Goal: Navigation & Orientation: Find specific page/section

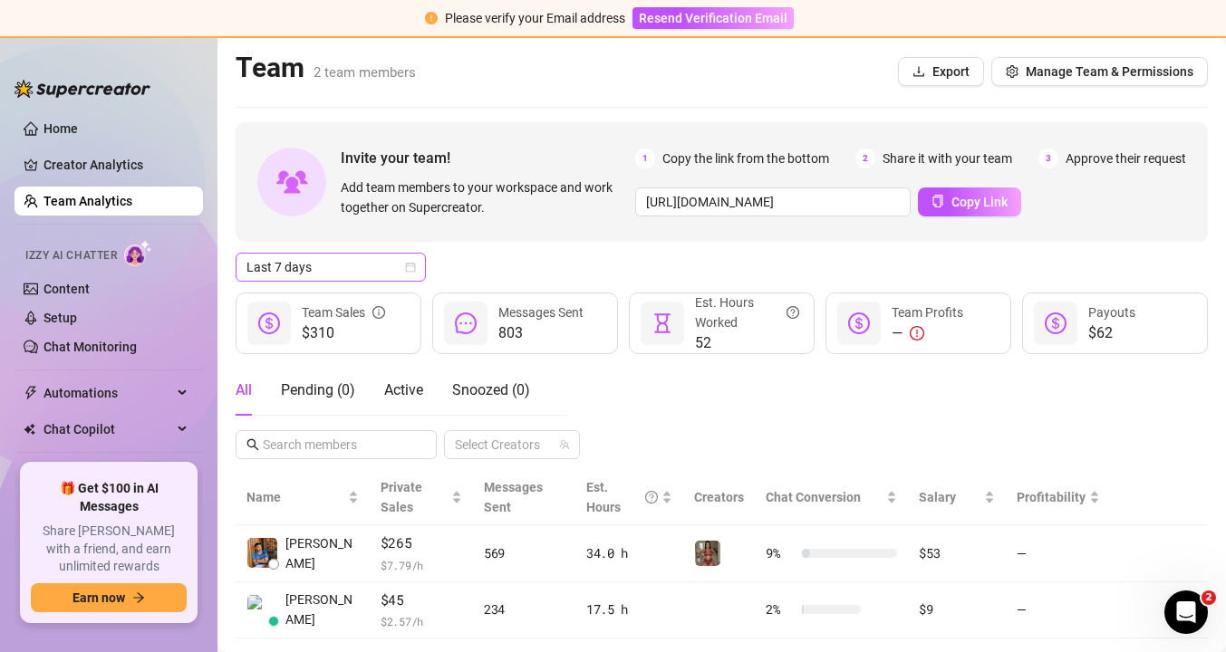
click at [410, 270] on icon "calendar" at bounding box center [410, 267] width 11 height 11
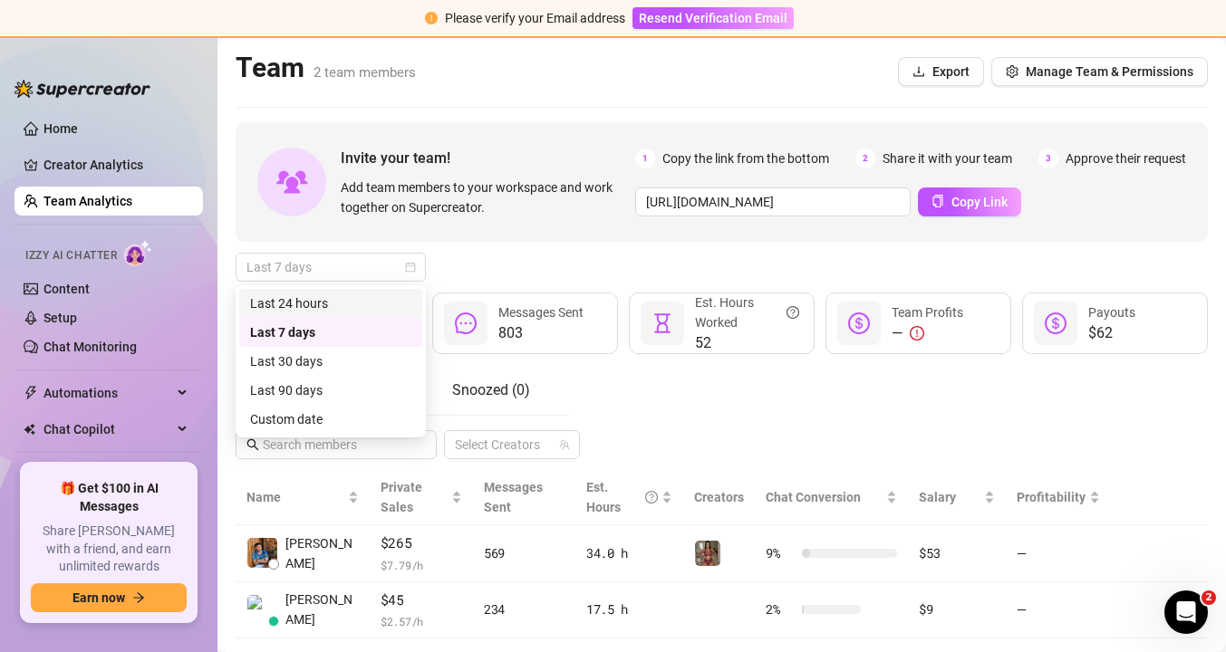
click at [397, 294] on div "Last 24 hours" at bounding box center [330, 304] width 161 height 20
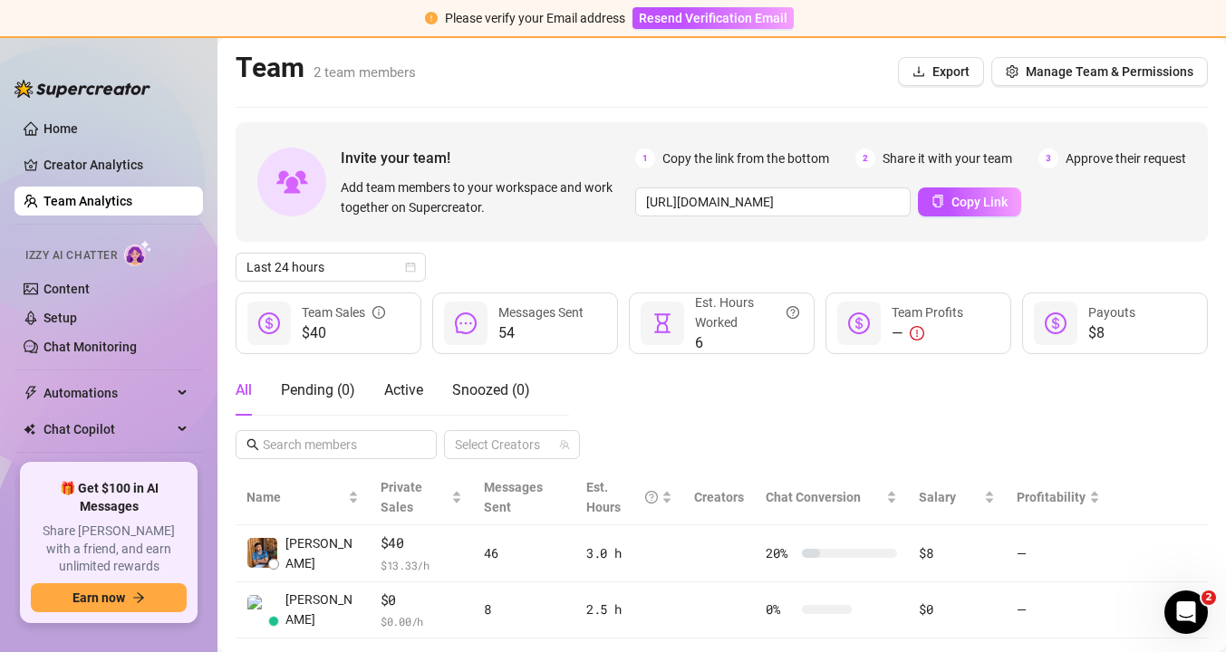
click at [432, 246] on div "Invite your team! Add team members to your workspace and work together on Super…" at bounding box center [722, 380] width 972 height 517
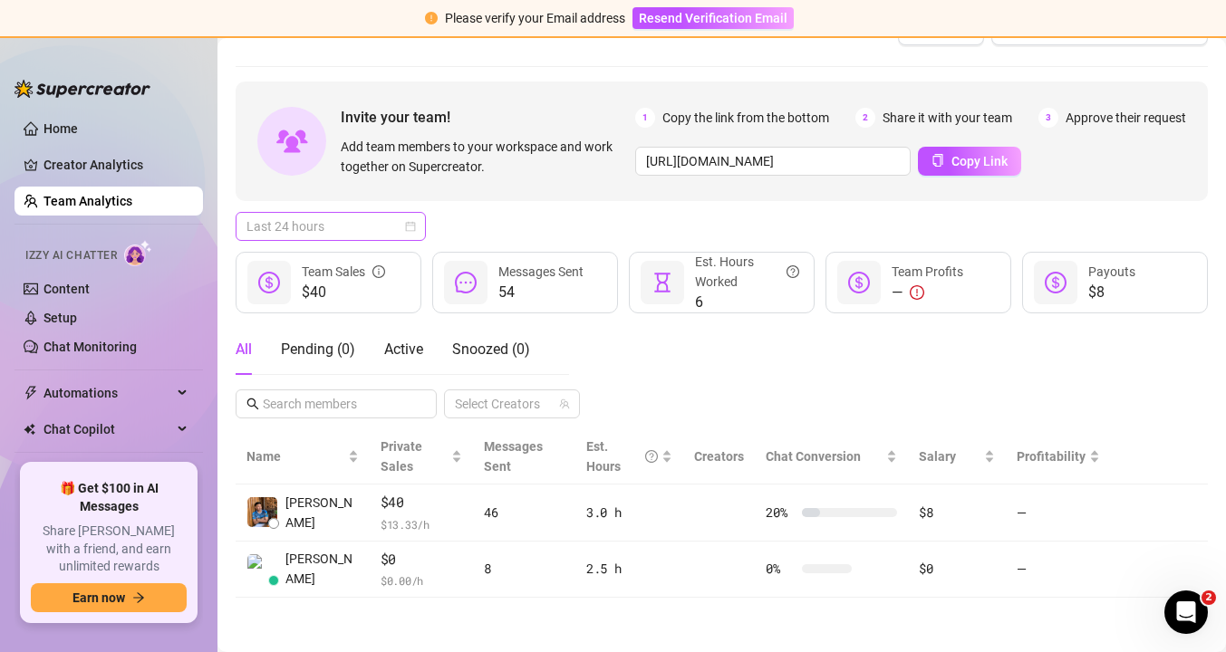
click at [404, 239] on span "Last 24 hours" at bounding box center [330, 226] width 169 height 27
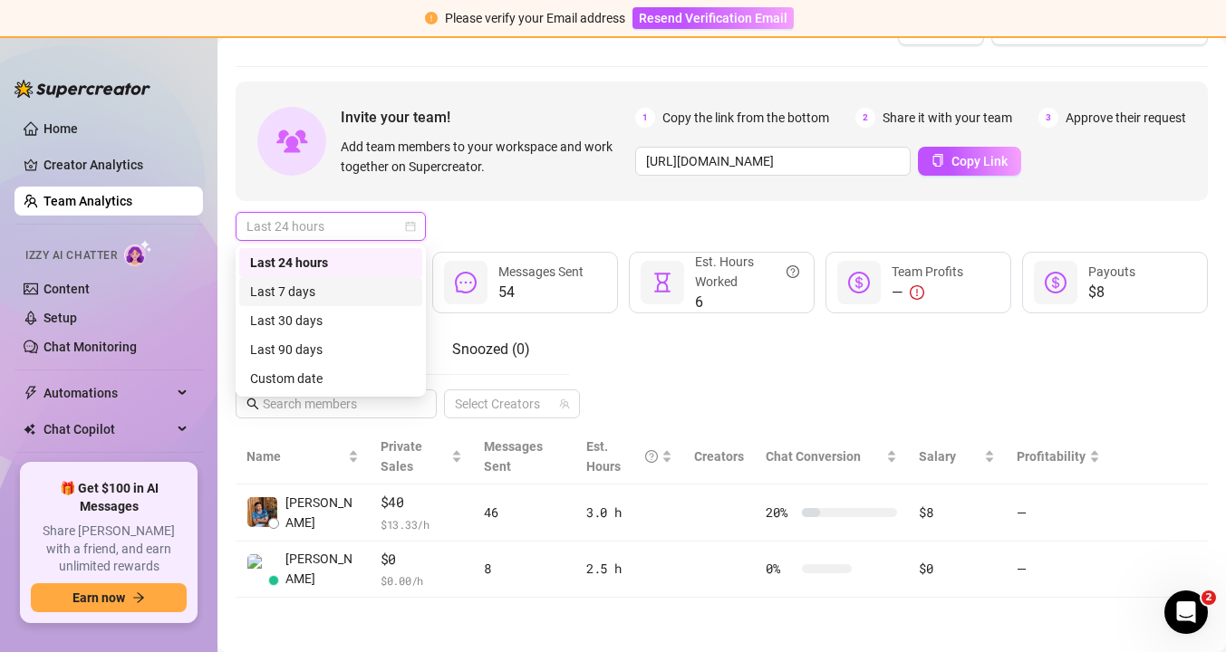
click at [384, 285] on div "Last 7 days" at bounding box center [330, 292] width 161 height 20
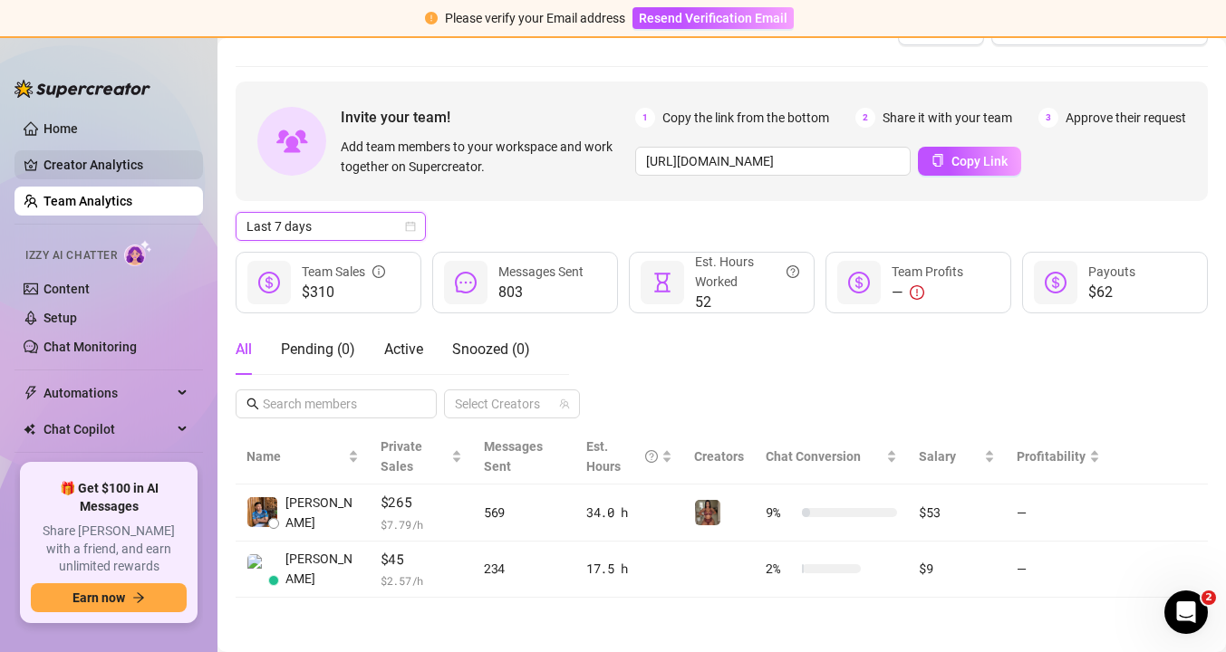
click at [98, 161] on link "Creator Analytics" at bounding box center [115, 164] width 145 height 29
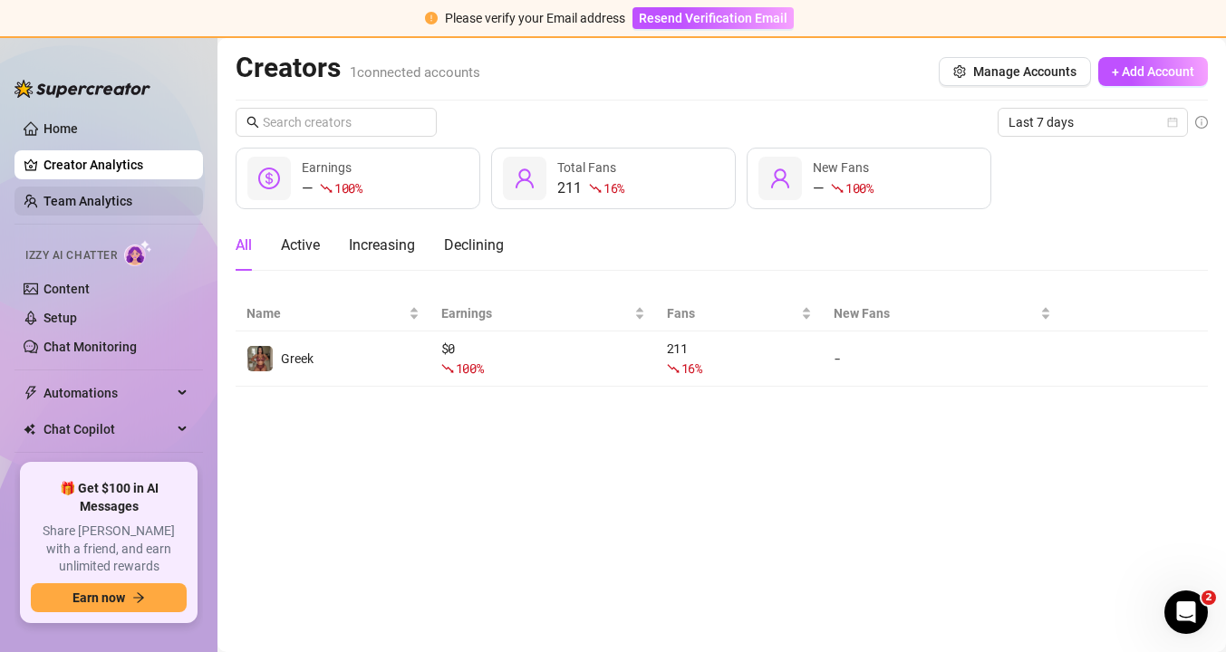
click at [99, 194] on link "Team Analytics" at bounding box center [87, 201] width 89 height 14
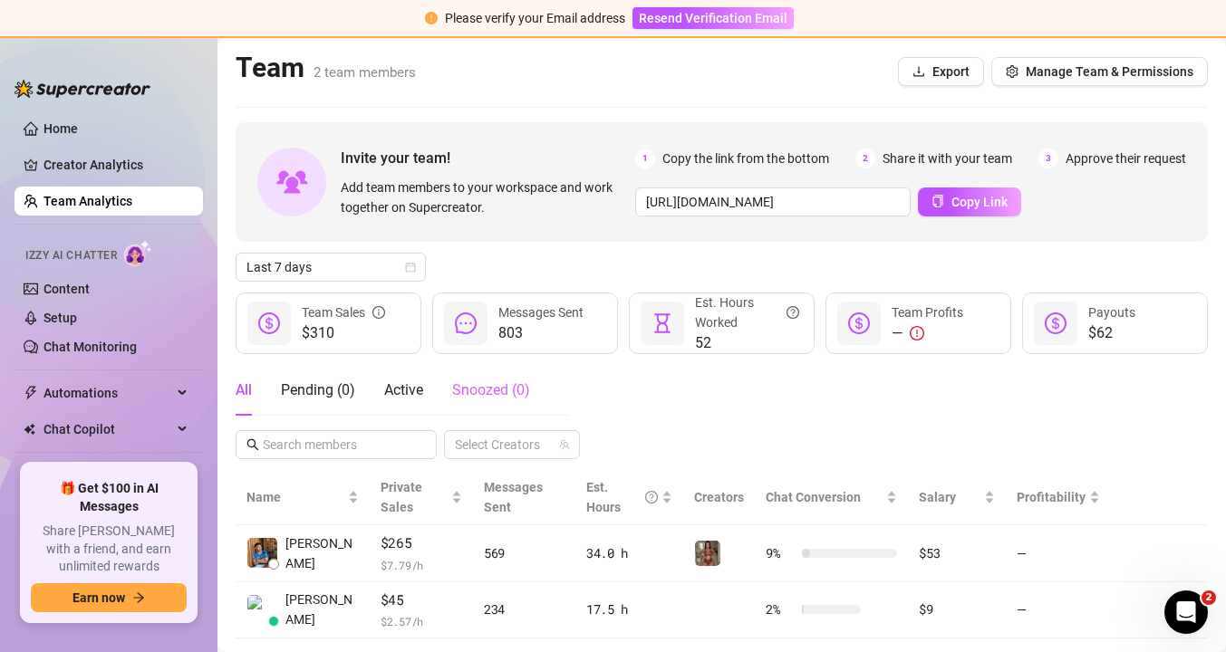
scroll to position [41, 0]
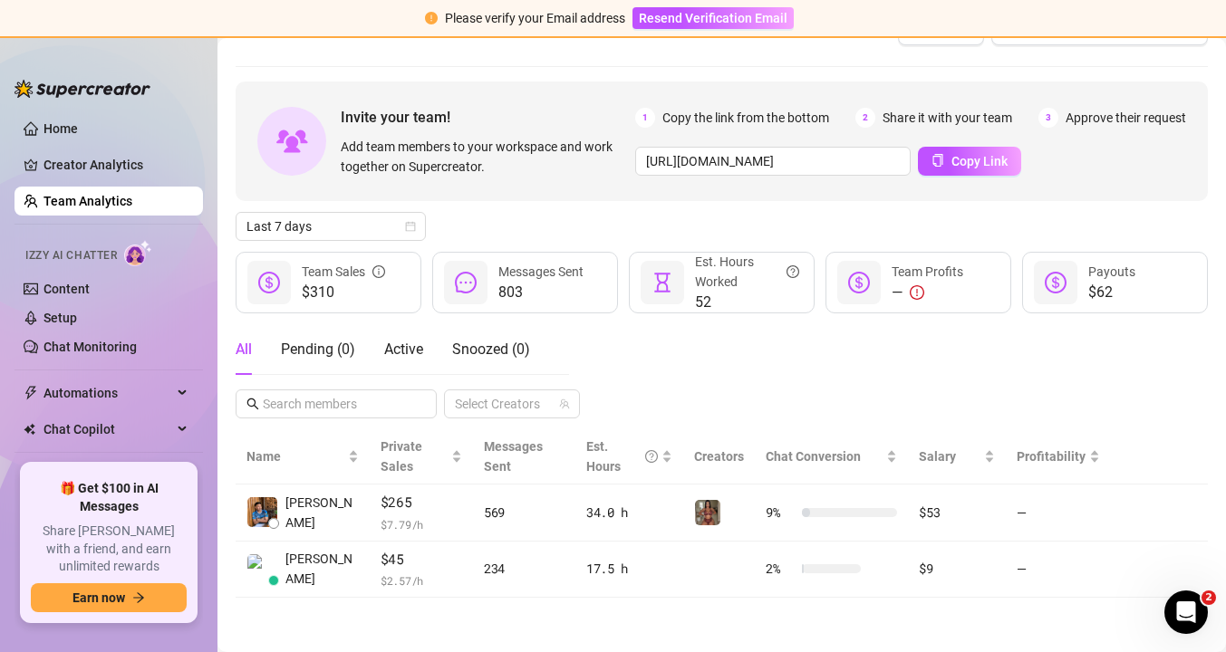
click at [594, 358] on div "All Pending ( 0 ) Active Snoozed ( 0 ) Select Creators" at bounding box center [722, 371] width 972 height 94
click at [569, 343] on div "All Pending ( 0 ) Active Snoozed ( 0 ) Select Creators" at bounding box center [722, 371] width 972 height 94
